Goal: Find specific page/section: Find specific page/section

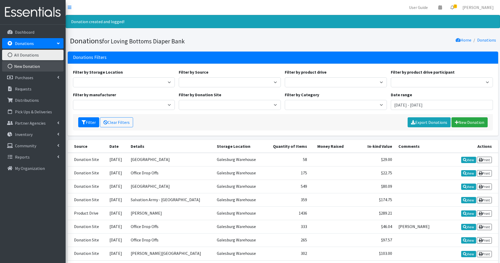
click at [35, 68] on link "New Donation" at bounding box center [32, 66] width 61 height 11
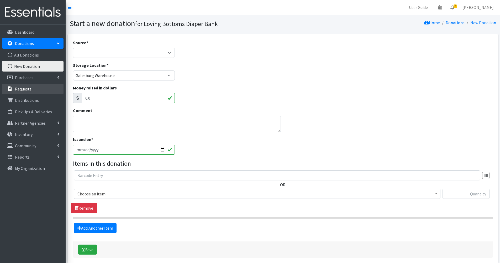
click at [40, 87] on link "Requests" at bounding box center [32, 89] width 61 height 11
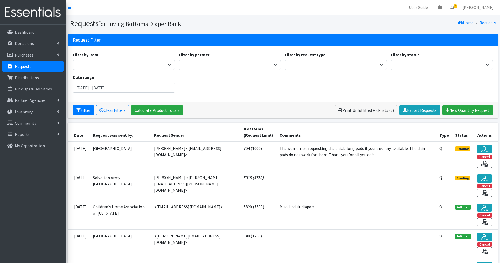
click at [44, 67] on link "Requests" at bounding box center [32, 66] width 61 height 11
